Goal: Task Accomplishment & Management: Use online tool/utility

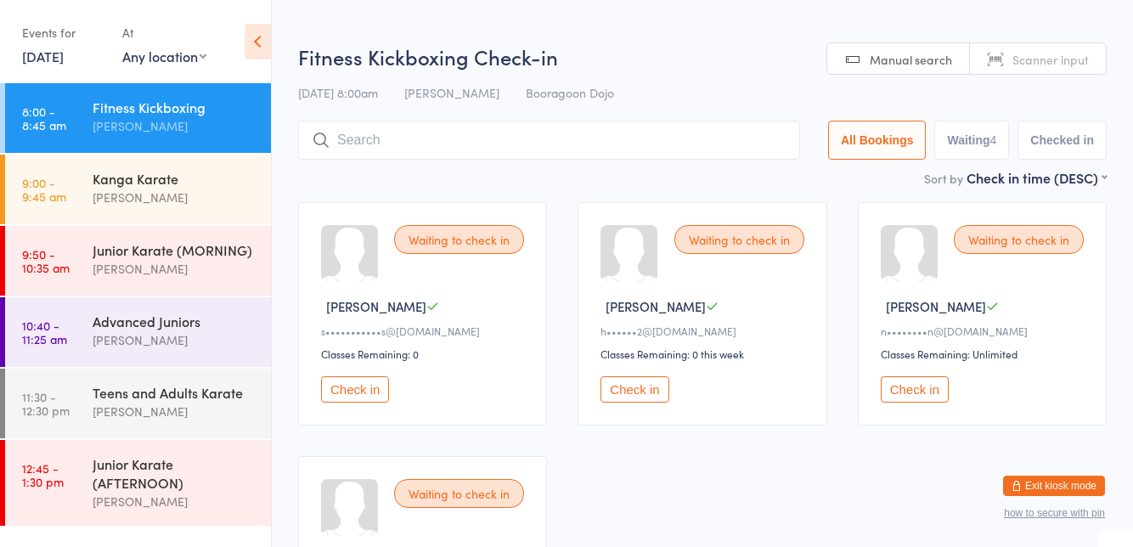
click at [934, 387] on button "Check in" at bounding box center [915, 389] width 68 height 26
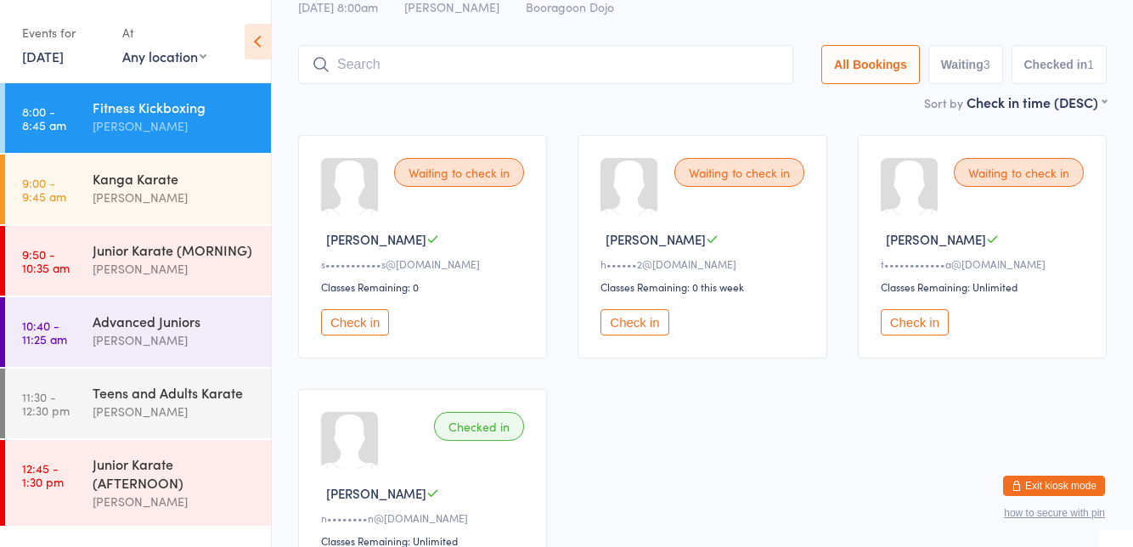
scroll to position [68, 0]
click at [350, 326] on button "Check in" at bounding box center [355, 321] width 68 height 26
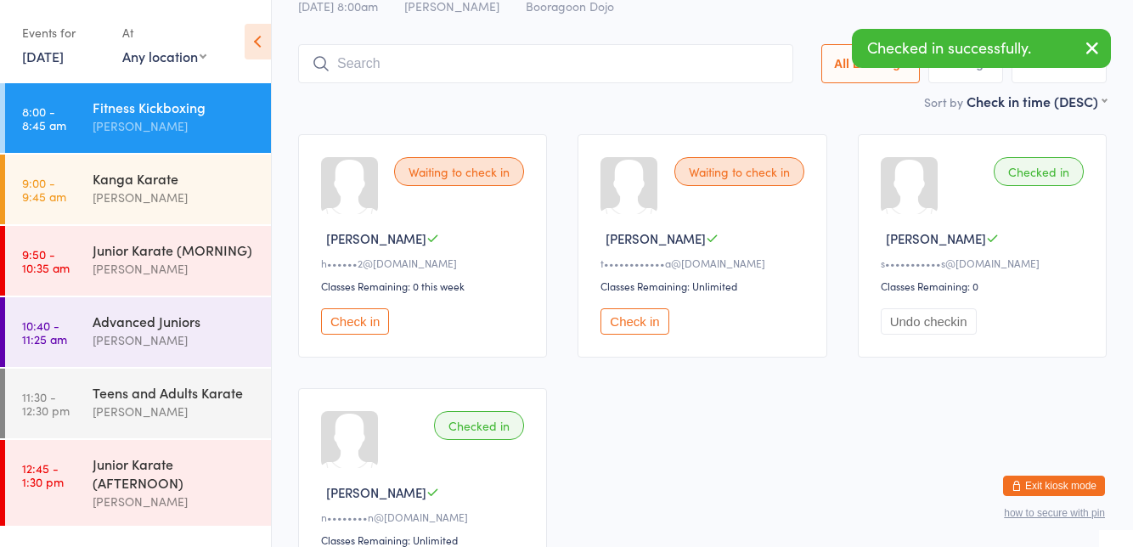
click at [358, 314] on button "Check in" at bounding box center [355, 321] width 68 height 26
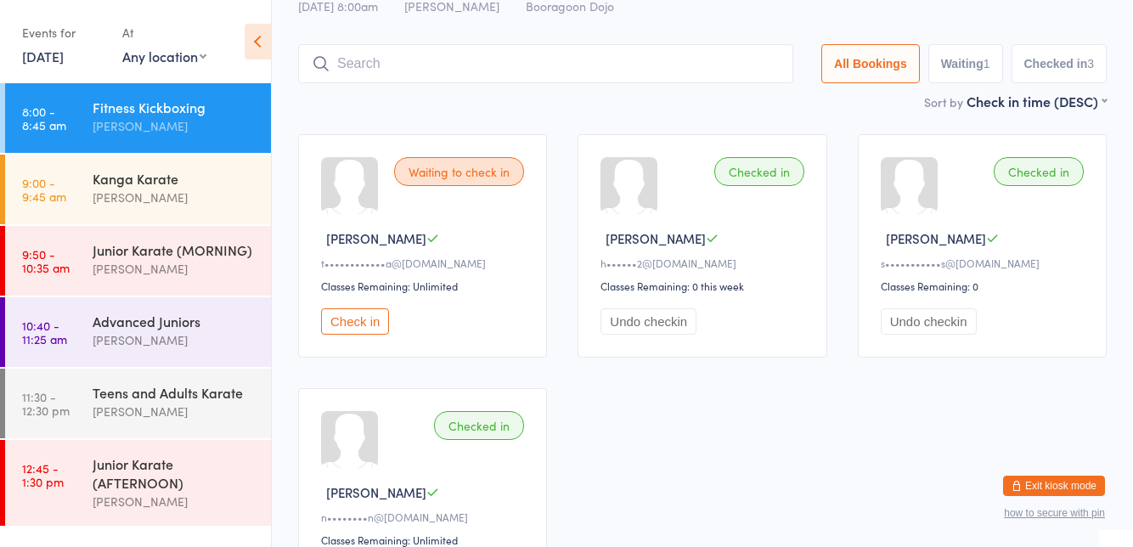
click at [348, 318] on button "Check in" at bounding box center [355, 321] width 68 height 26
